Goal: Transaction & Acquisition: Download file/media

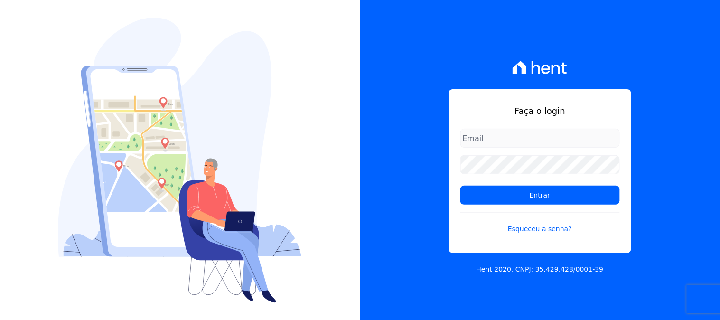
click at [510, 135] on input "email" at bounding box center [539, 138] width 159 height 19
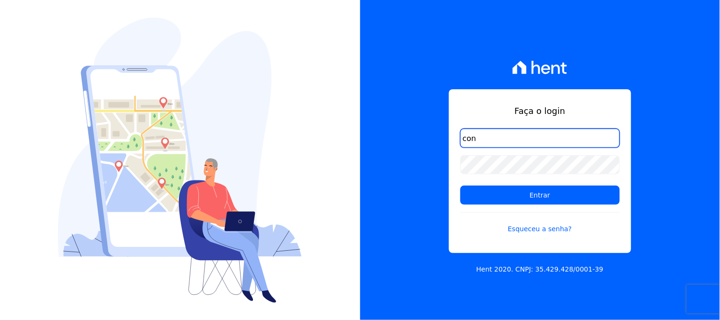
click at [489, 137] on input "con" at bounding box center [539, 138] width 159 height 19
click at [516, 141] on input "con" at bounding box center [539, 138] width 159 height 19
type input "contasareceber@ka.com.br"
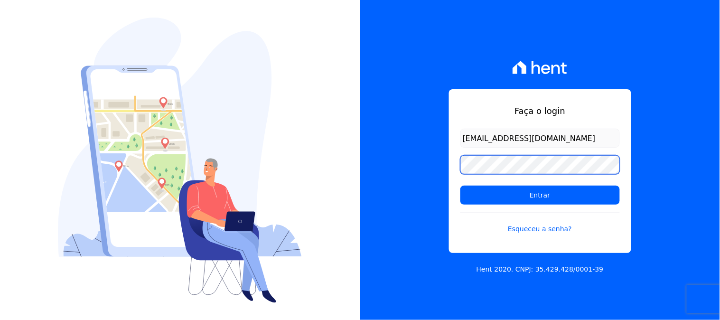
click at [460, 186] on input "Entrar" at bounding box center [539, 195] width 159 height 19
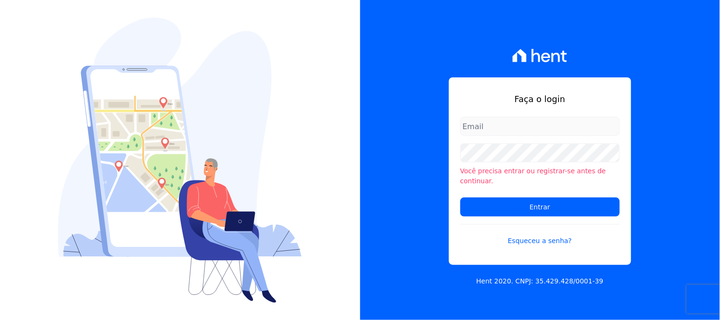
click at [501, 136] on input "email" at bounding box center [539, 126] width 159 height 19
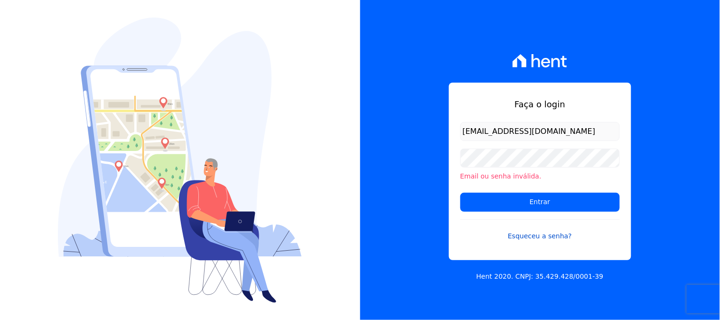
click at [519, 233] on link "Esqueceu a senha?" at bounding box center [539, 230] width 159 height 22
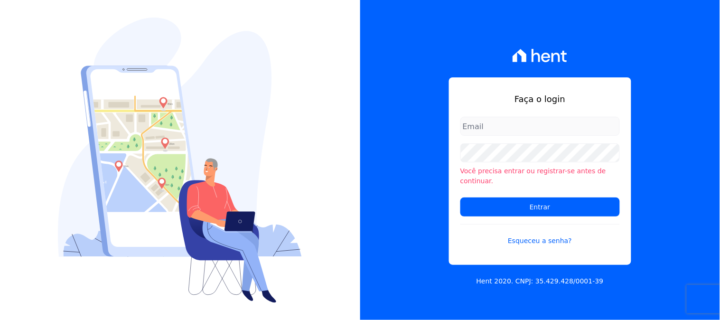
click at [508, 136] on input "email" at bounding box center [539, 126] width 159 height 19
click at [496, 133] on input "email" at bounding box center [539, 126] width 159 height 19
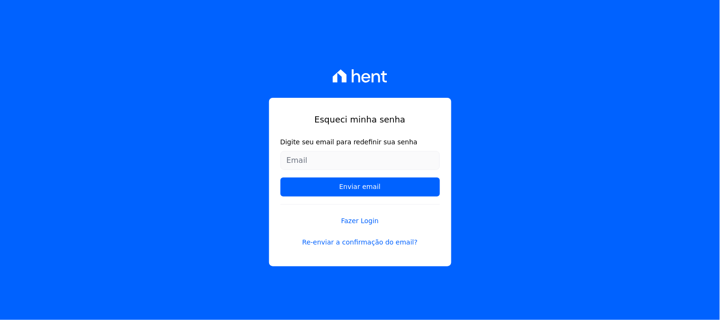
click at [344, 162] on input "Digite seu email para redefinir sua senha" at bounding box center [359, 160] width 159 height 19
type input "[EMAIL_ADDRESS][DOMAIN_NAME]"
click at [280, 177] on input "Enviar email" at bounding box center [359, 186] width 159 height 19
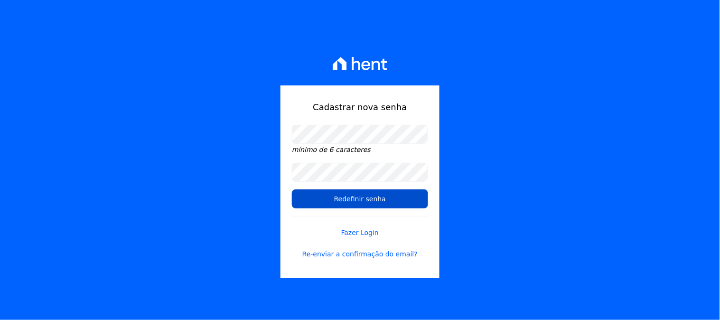
click at [373, 201] on input "Redefinir senha" at bounding box center [360, 198] width 136 height 19
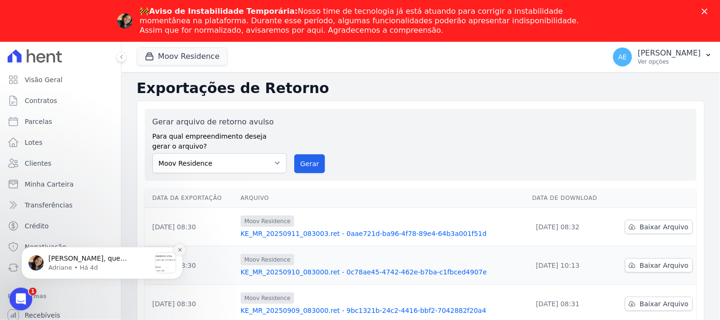
click at [176, 246] on button "Dismiss notification" at bounding box center [180, 249] width 12 height 12
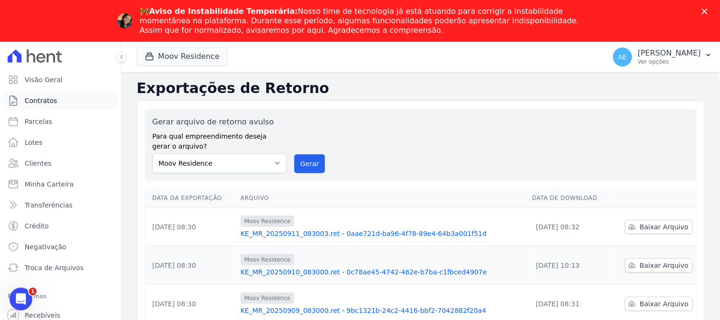
click at [73, 106] on link "Contratos" at bounding box center [60, 100] width 113 height 19
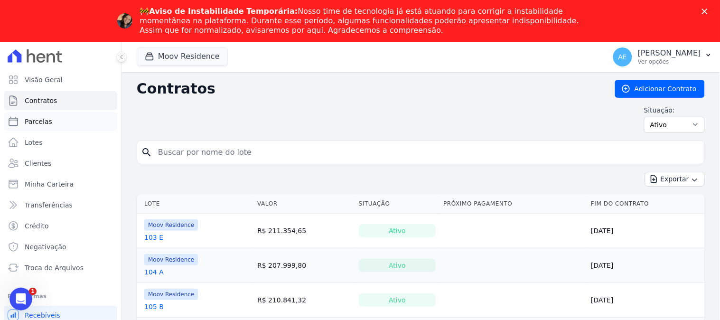
click at [59, 119] on link "Parcelas" at bounding box center [60, 121] width 113 height 19
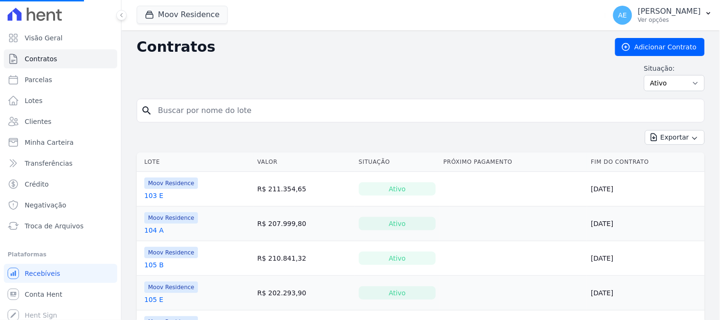
select select
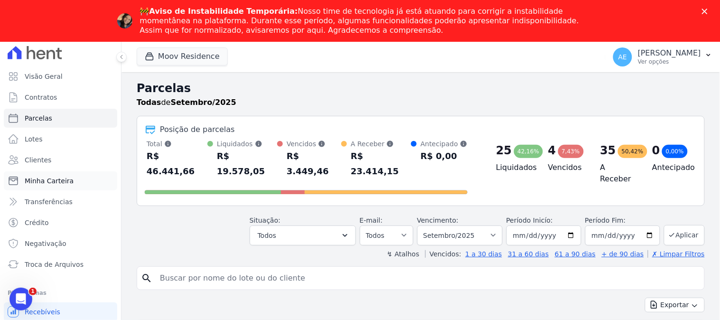
scroll to position [4, 0]
click at [75, 262] on span "Troca de Arquivos" at bounding box center [54, 263] width 59 height 9
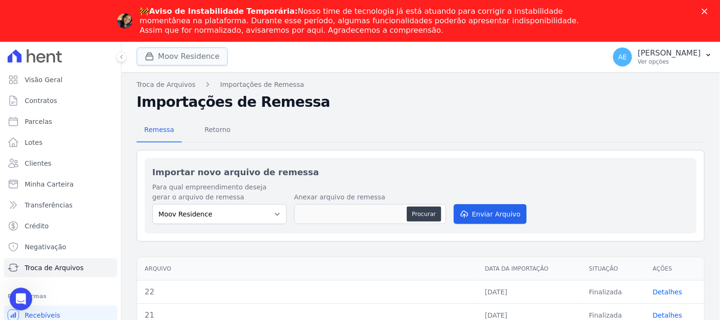
click at [192, 58] on button "Moov Residence" at bounding box center [182, 56] width 91 height 18
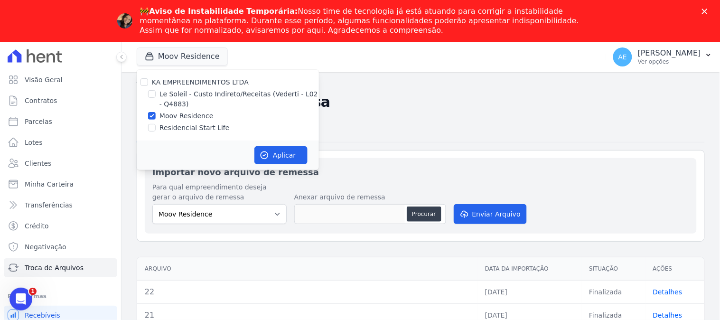
click at [169, 97] on label "Le Soleil - Custo Indireto/Receitas (Vederti - L02 - Q4883)" at bounding box center [238, 99] width 159 height 20
click at [156, 97] on input "Le Soleil - Custo Indireto/Receitas (Vederti - L02 - Q4883)" at bounding box center [152, 94] width 8 height 8
checkbox input "true"
click at [166, 117] on label "Moov Residence" at bounding box center [186, 116] width 54 height 10
click at [156, 117] on input "Moov Residence" at bounding box center [152, 116] width 8 height 8
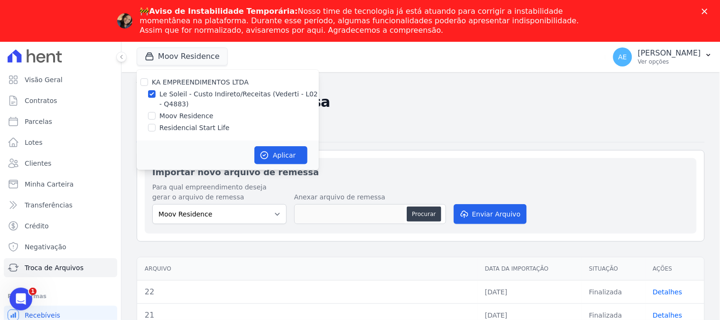
click at [183, 112] on label "Moov Residence" at bounding box center [186, 116] width 54 height 10
click at [156, 112] on input "Moov Residence" at bounding box center [152, 116] width 8 height 8
checkbox input "true"
click at [183, 125] on label "Residencial Start Life" at bounding box center [194, 128] width 70 height 10
click at [156, 125] on input "Residencial Start Life" at bounding box center [152, 128] width 8 height 8
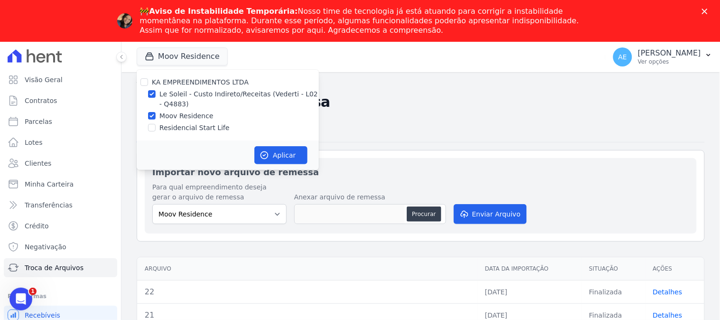
checkbox input "true"
click at [286, 160] on button "Aplicar" at bounding box center [280, 155] width 53 height 18
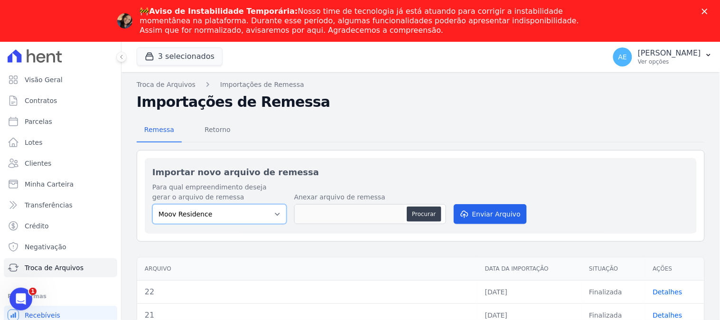
click at [268, 215] on select "Moov Residence Residencial Start Life Le Soleil - Custo Indireto/Receitas (Vede…" at bounding box center [219, 214] width 134 height 20
click at [224, 131] on span "Retorno" at bounding box center [217, 129] width 37 height 19
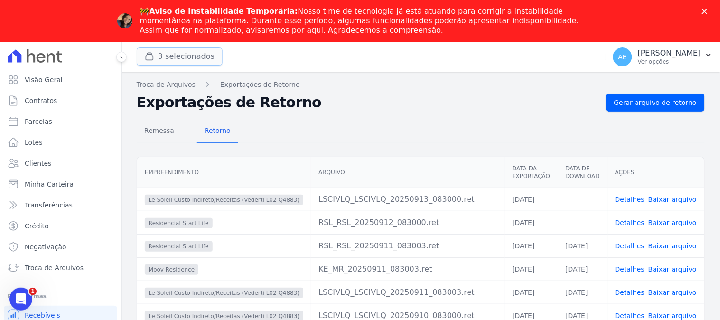
click at [200, 60] on button "3 selecionados" at bounding box center [180, 56] width 86 height 18
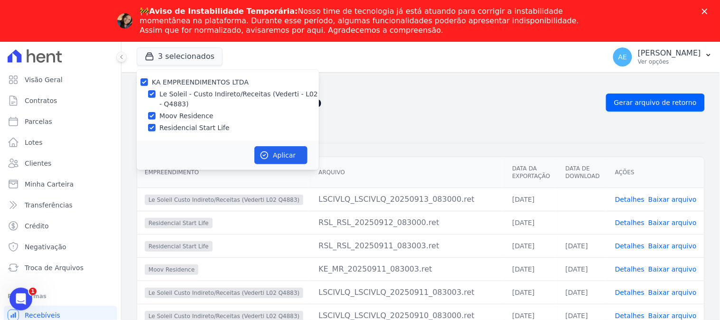
click at [349, 124] on div "Remessa Retorno" at bounding box center [421, 131] width 568 height 25
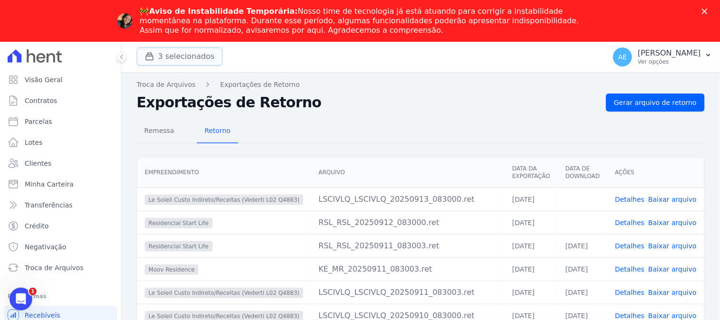
click at [178, 59] on button "3 selecionados" at bounding box center [180, 56] width 86 height 18
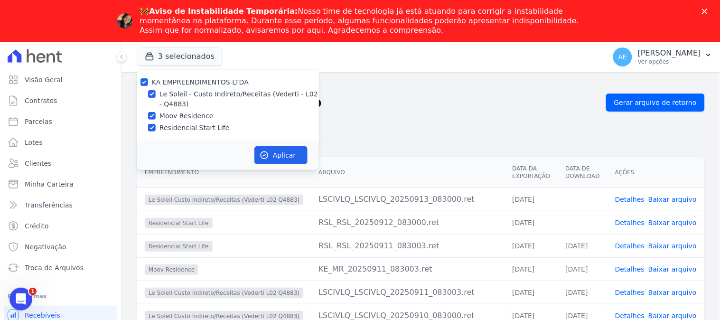
click at [167, 84] on label "KA EMPREENDIMENTOS LTDA" at bounding box center [200, 82] width 97 height 8
click at [148, 84] on input "KA EMPREENDIMENTOS LTDA" at bounding box center [144, 82] width 8 height 8
checkbox input "false"
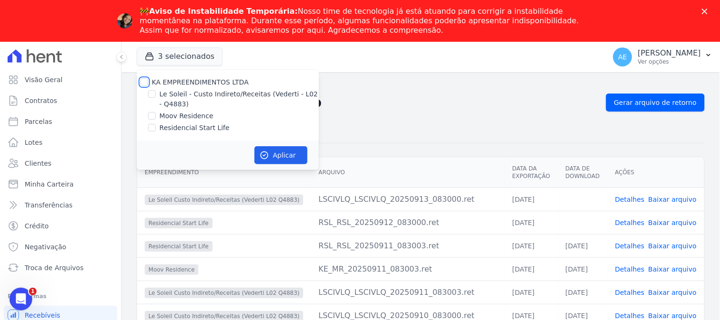
checkbox input "false"
click at [167, 91] on label "Le Soleil - Custo Indireto/Receitas (Vederti - L02 - Q4883)" at bounding box center [238, 99] width 159 height 20
click at [156, 91] on input "Le Soleil - Custo Indireto/Receitas (Vederti - L02 - Q4883)" at bounding box center [152, 94] width 8 height 8
checkbox input "true"
click at [280, 160] on button "Aplicar" at bounding box center [280, 155] width 53 height 18
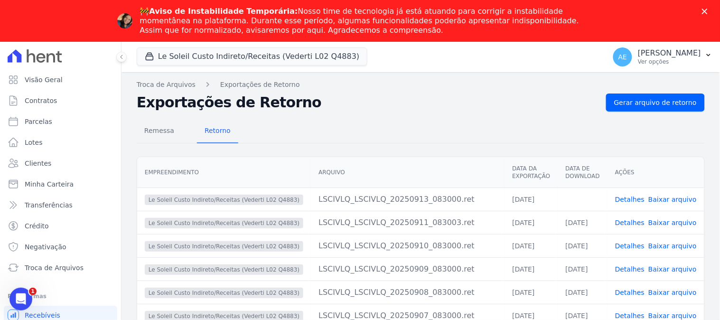
click at [668, 196] on link "Baixar arquivo" at bounding box center [672, 200] width 48 height 8
click at [176, 58] on button "Le Soleil Custo Indireto/Receitas (Vederti L02 Q4883)" at bounding box center [252, 56] width 231 height 18
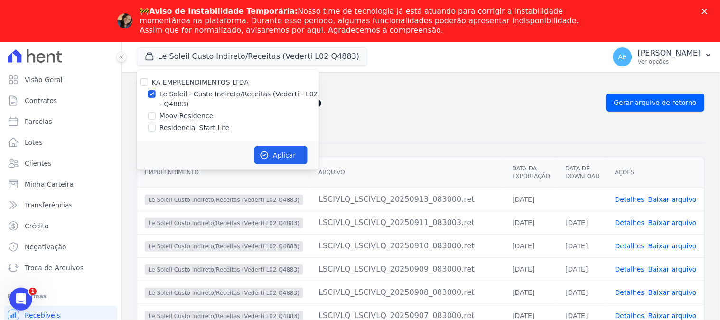
click at [177, 115] on label "Moov Residence" at bounding box center [186, 116] width 54 height 10
click at [156, 115] on input "Moov Residence" at bounding box center [152, 116] width 8 height 8
checkbox input "true"
click at [169, 105] on label "Le Soleil - Custo Indireto/Receitas (Vederti - L02 - Q4883)" at bounding box center [238, 99] width 159 height 20
click at [156, 98] on input "Le Soleil - Custo Indireto/Receitas (Vederti - L02 - Q4883)" at bounding box center [152, 94] width 8 height 8
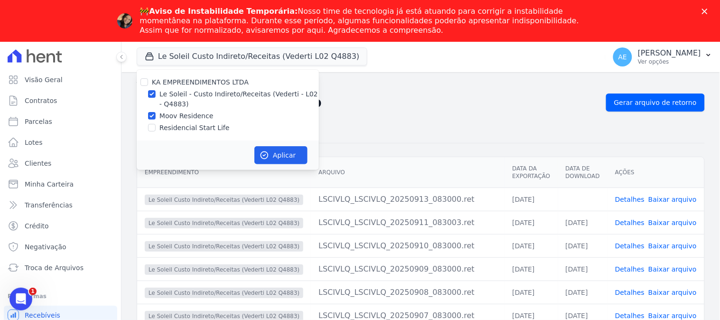
checkbox input "false"
click at [274, 155] on button "Aplicar" at bounding box center [280, 155] width 53 height 18
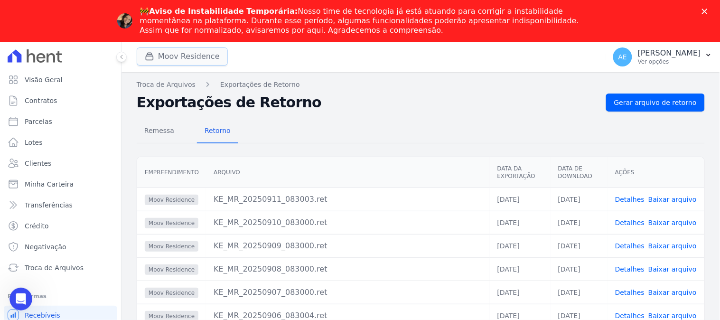
click at [210, 59] on button "Moov Residence" at bounding box center [182, 56] width 91 height 18
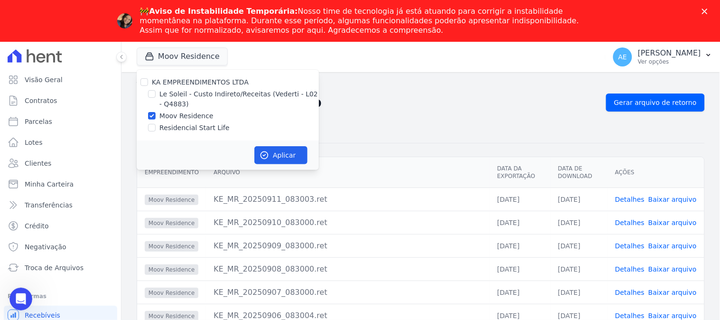
click at [181, 128] on label "Residencial Start Life" at bounding box center [194, 128] width 70 height 10
click at [156, 128] on input "Residencial Start Life" at bounding box center [152, 128] width 8 height 8
checkbox input "true"
click at [172, 114] on label "Moov Residence" at bounding box center [186, 116] width 54 height 10
click at [156, 114] on input "Moov Residence" at bounding box center [152, 116] width 8 height 8
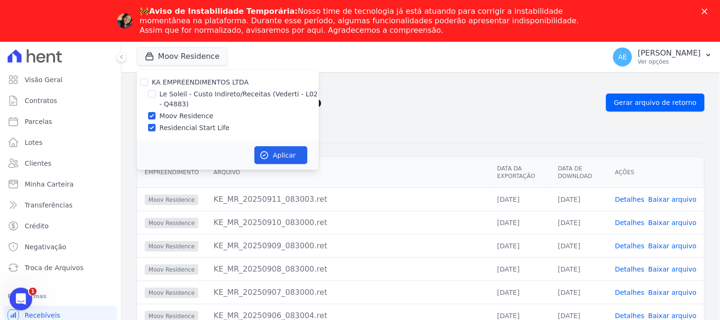
checkbox input "false"
click at [290, 157] on button "Aplicar" at bounding box center [280, 155] width 53 height 18
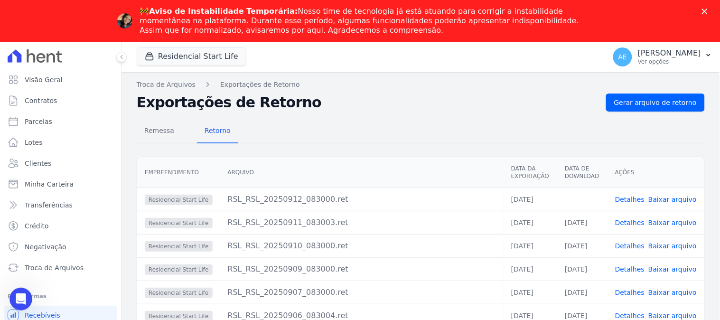
click at [670, 196] on link "Baixar arquivo" at bounding box center [672, 200] width 48 height 8
